Goal: Information Seeking & Learning: Learn about a topic

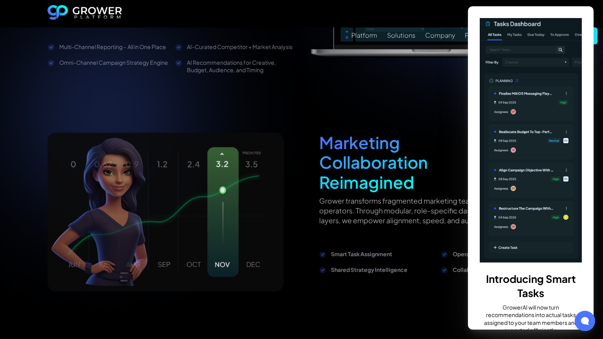
scroll to position [1208, 0]
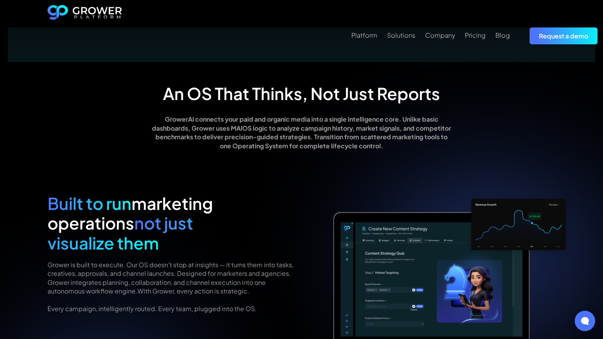
scroll to position [912, 0]
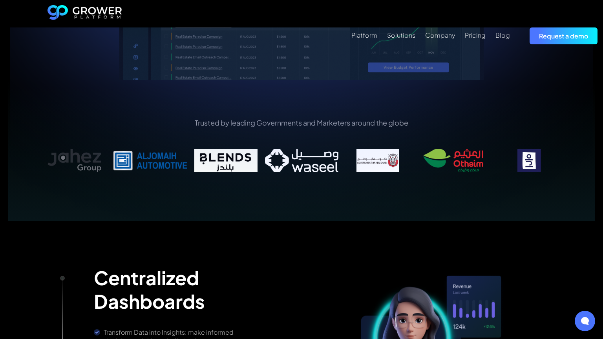
scroll to position [617, 0]
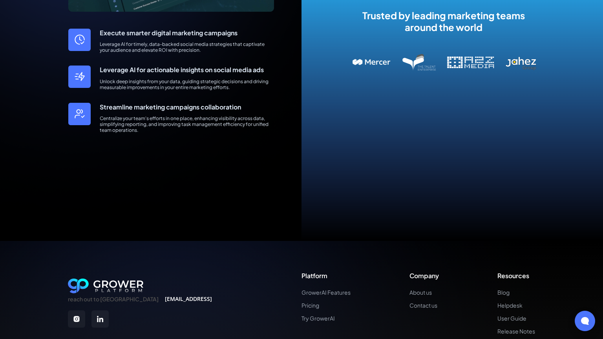
scroll to position [412, 0]
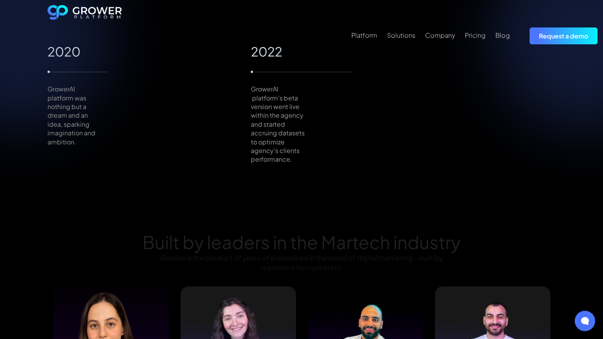
scroll to position [912, 0]
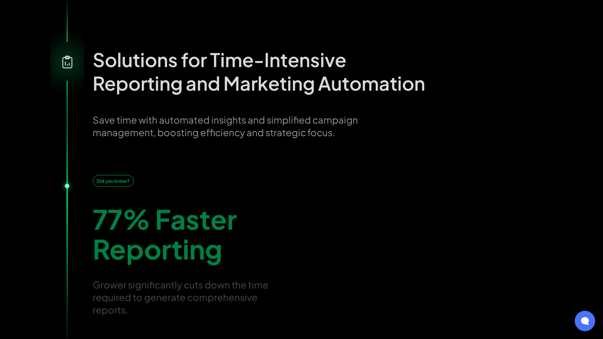
scroll to position [1262, 0]
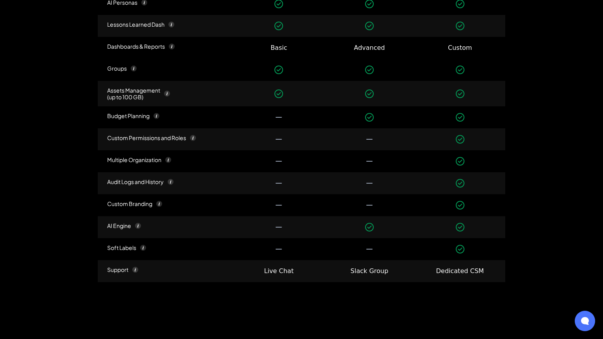
scroll to position [1181, 0]
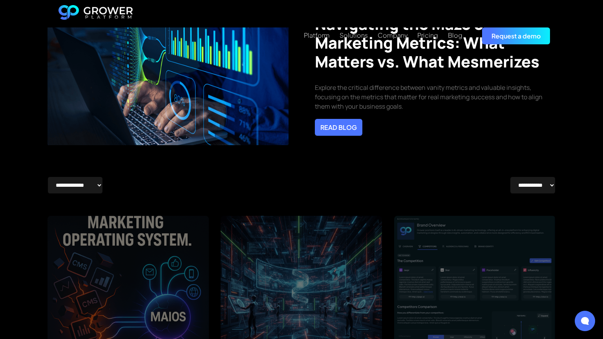
scroll to position [1208, 0]
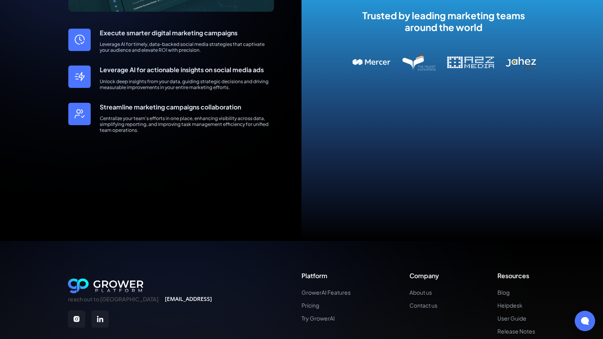
scroll to position [412, 0]
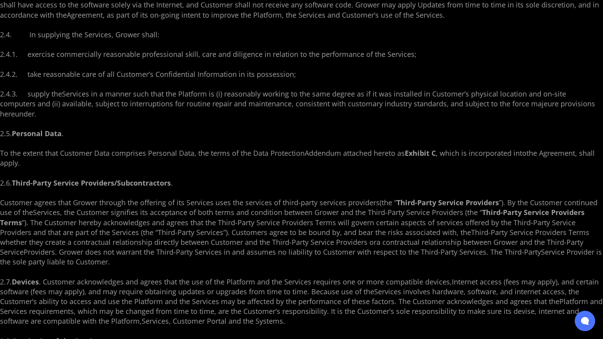
scroll to position [1290, 0]
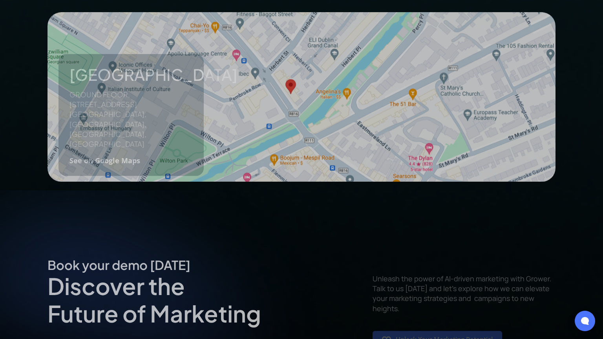
scroll to position [830, 0]
